Goal: Information Seeking & Learning: Learn about a topic

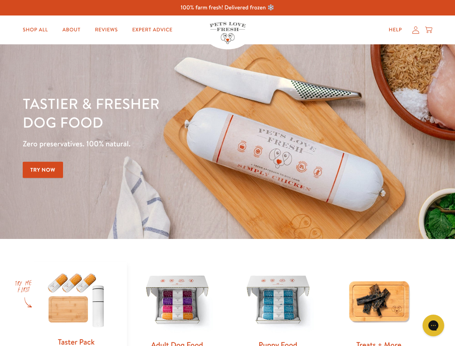
click at [227, 173] on div "Tastier & fresher dog food Zero preservatives. 100% natural. Try Now" at bounding box center [159, 141] width 273 height 95
click at [433, 325] on icon "Gorgias live chat" at bounding box center [433, 325] width 7 height 7
